Goal: Transaction & Acquisition: Purchase product/service

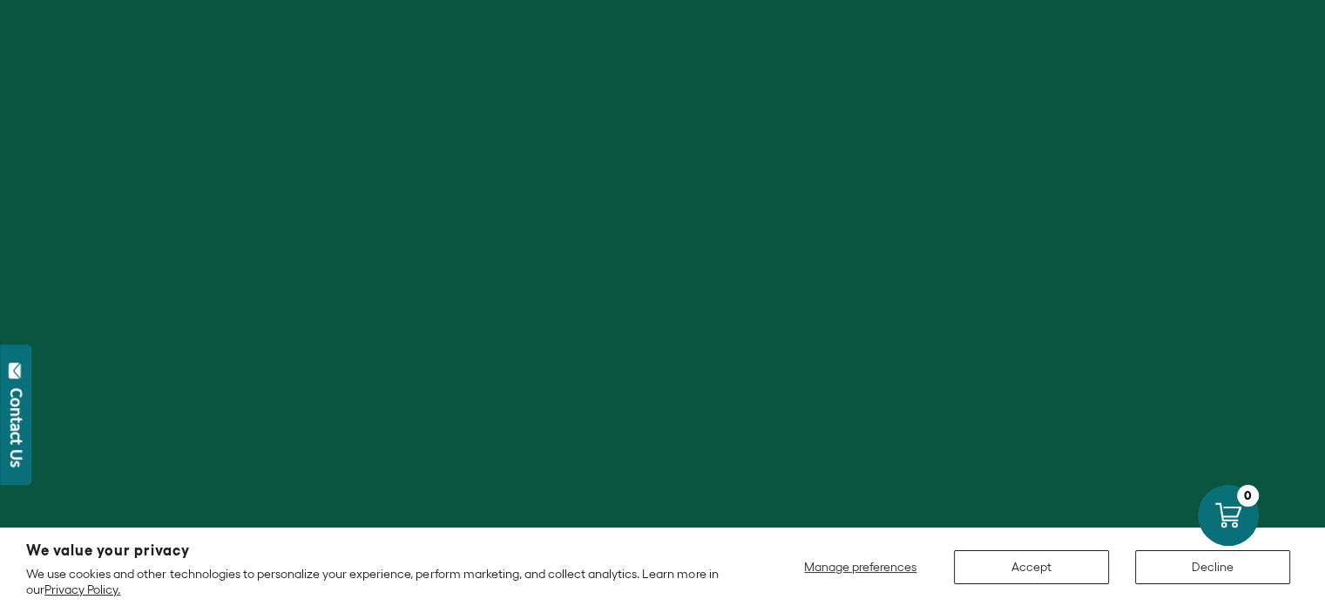
scroll to position [174, 0]
click at [1055, 557] on button "Accept" at bounding box center [1031, 567] width 155 height 34
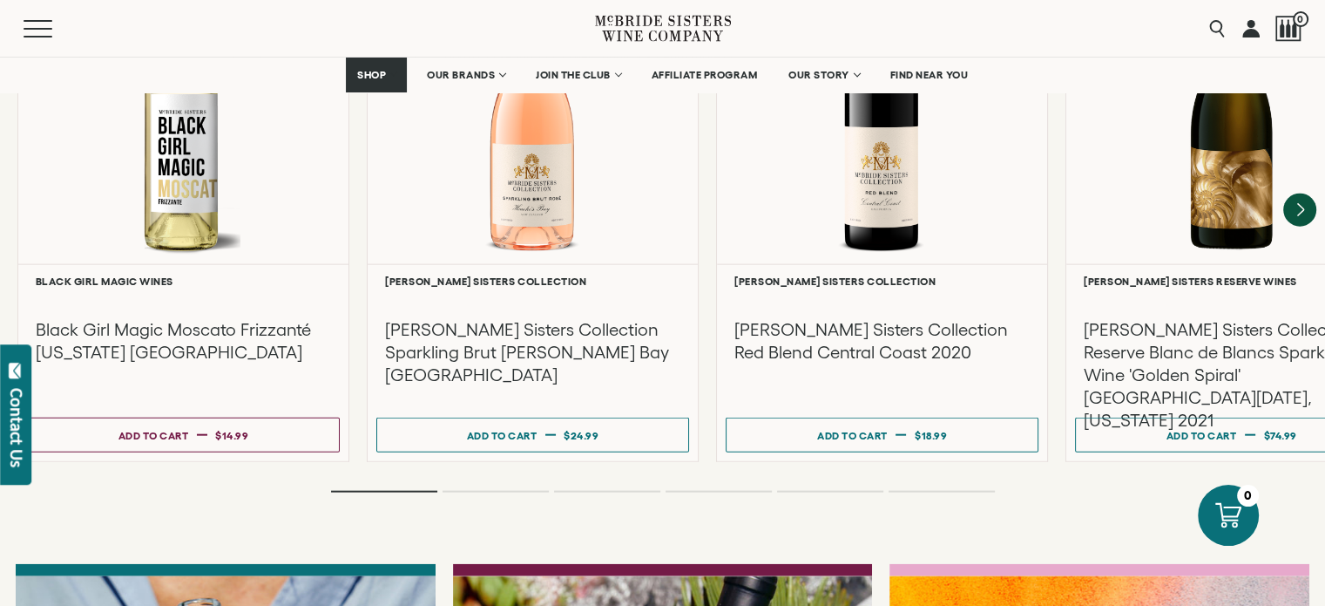
scroll to position [3921, 0]
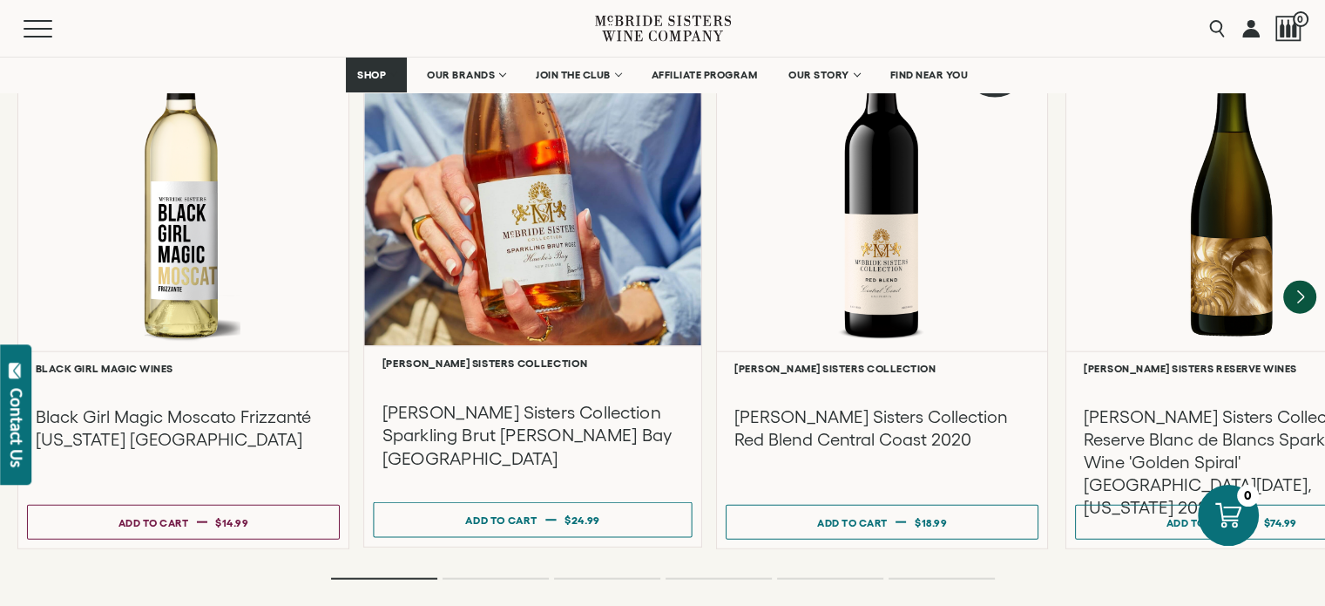
click at [499, 252] on div at bounding box center [532, 177] width 337 height 335
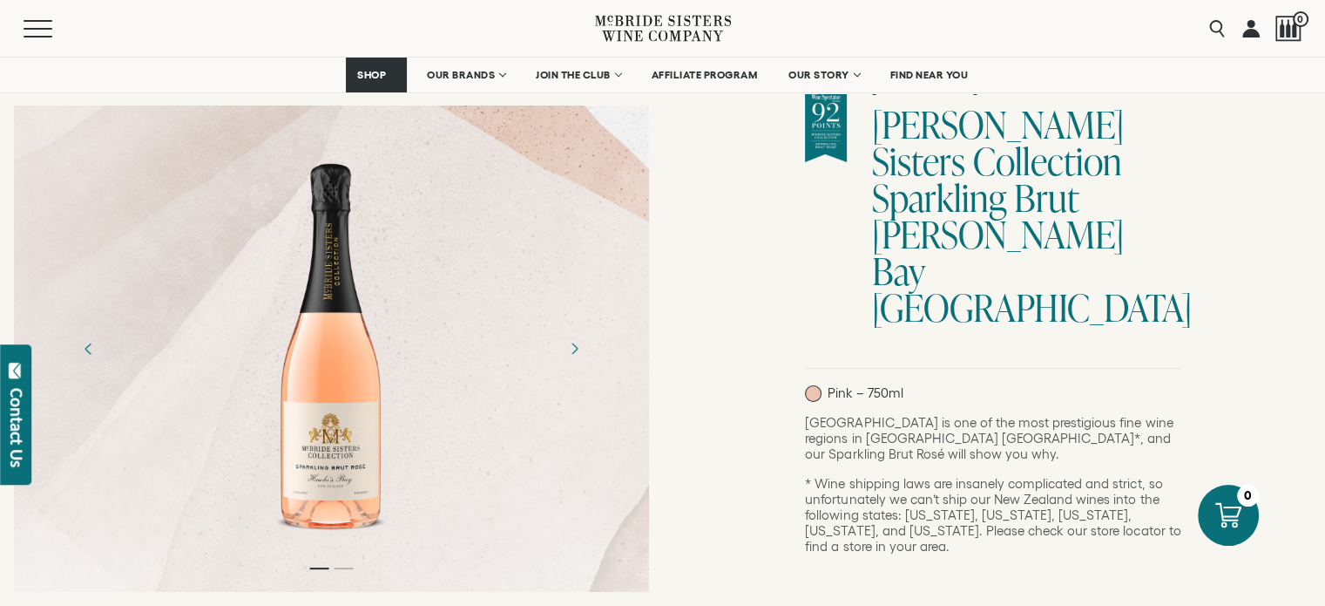
scroll to position [174, 0]
